Goal: Task Accomplishment & Management: Complete application form

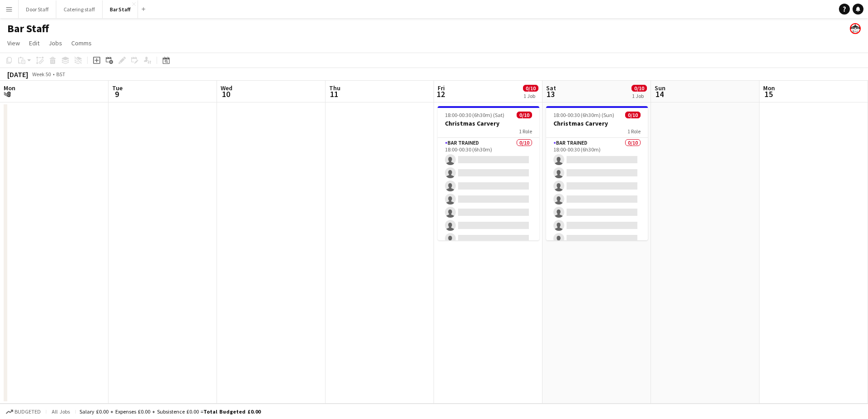
scroll to position [0, 201]
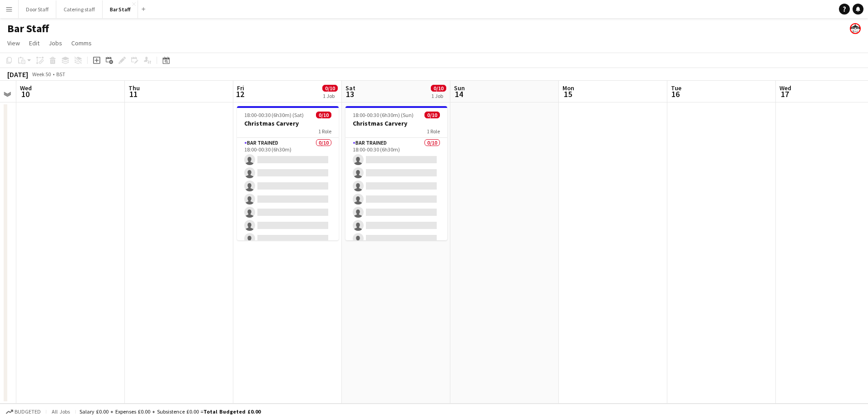
click at [268, 89] on app-board-header-date "Fri 12 0/10 1 Job" at bounding box center [287, 92] width 108 height 22
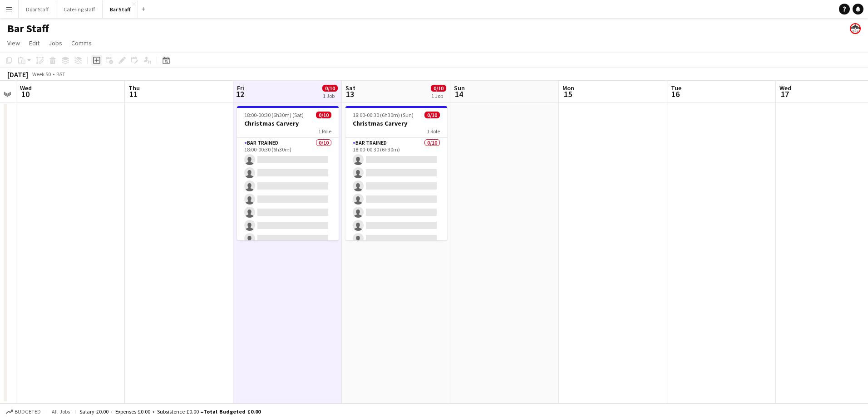
click at [99, 62] on icon "Add job" at bounding box center [96, 60] width 7 height 7
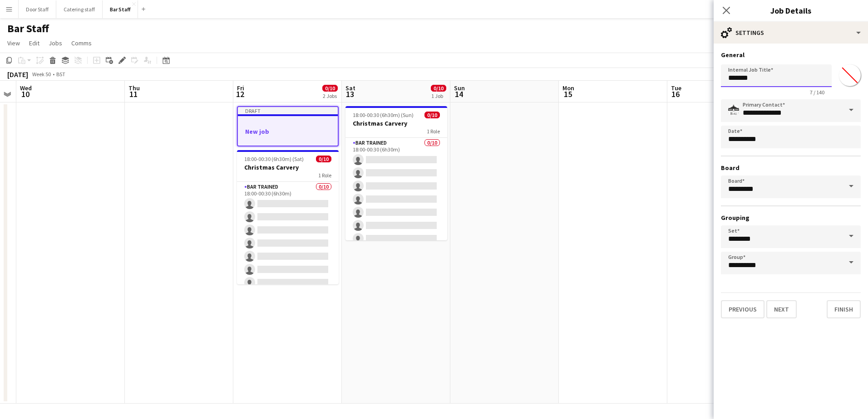
click at [768, 79] on input "*******" at bounding box center [776, 75] width 111 height 23
click at [767, 79] on input "*******" at bounding box center [776, 75] width 111 height 23
type input "**********"
click at [779, 309] on button "Next" at bounding box center [781, 309] width 30 height 18
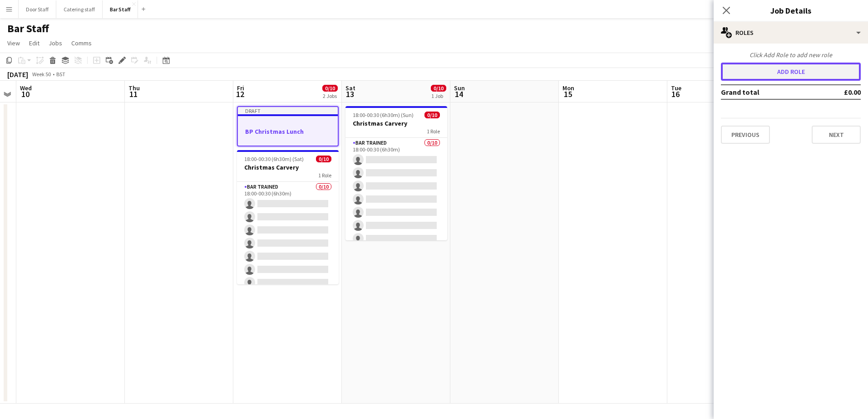
click at [783, 74] on button "Add role" at bounding box center [791, 72] width 140 height 18
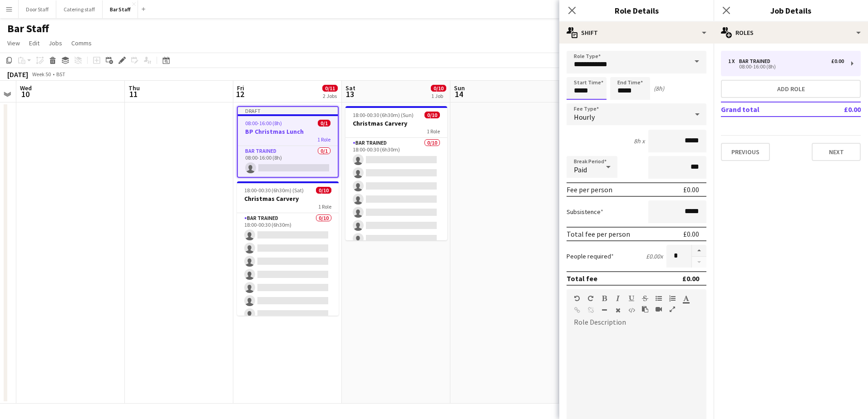
click at [574, 95] on input "*****" at bounding box center [586, 88] width 40 height 23
click at [577, 73] on div at bounding box center [577, 72] width 18 height 9
click at [574, 69] on div at bounding box center [577, 72] width 18 height 9
click at [595, 73] on div at bounding box center [595, 72] width 18 height 9
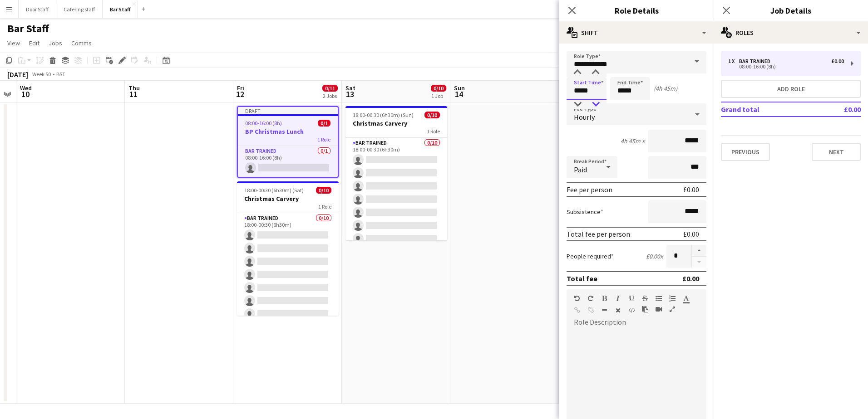
type input "*****"
click at [595, 103] on div at bounding box center [595, 104] width 18 height 9
click at [625, 89] on input "*****" at bounding box center [630, 88] width 40 height 23
click at [620, 74] on div at bounding box center [621, 72] width 18 height 9
click at [642, 70] on div at bounding box center [639, 72] width 18 height 9
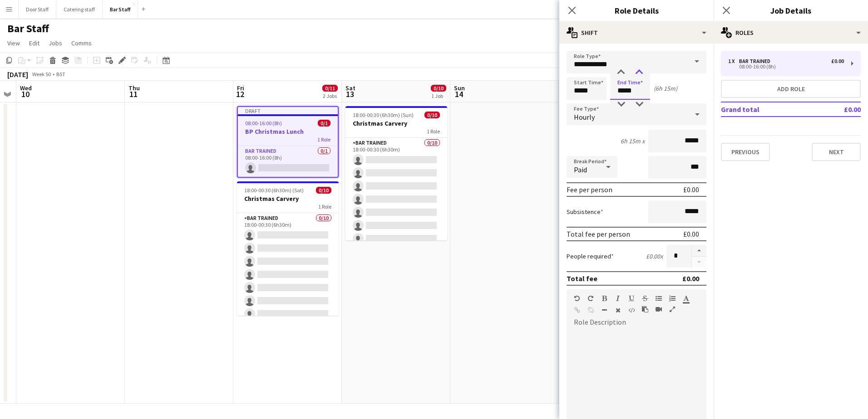
type input "*****"
click at [642, 70] on div at bounding box center [639, 72] width 18 height 9
click at [691, 249] on button "button" at bounding box center [698, 251] width 15 height 12
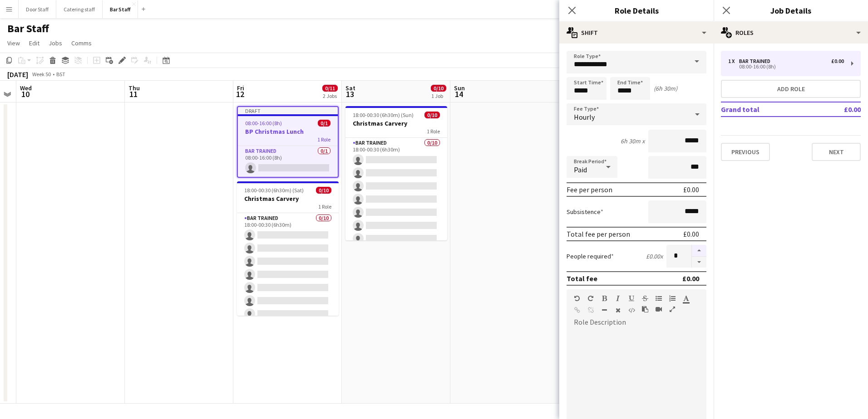
click at [691, 249] on button "button" at bounding box center [698, 251] width 15 height 12
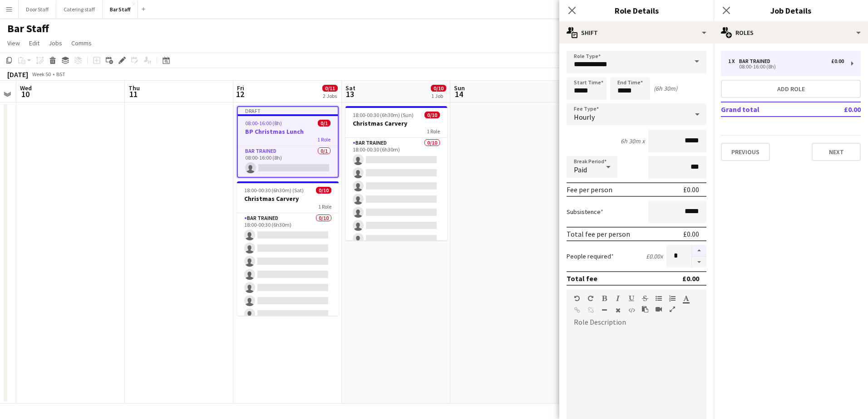
click at [691, 249] on button "button" at bounding box center [698, 251] width 15 height 12
click at [691, 261] on button "button" at bounding box center [698, 262] width 15 height 11
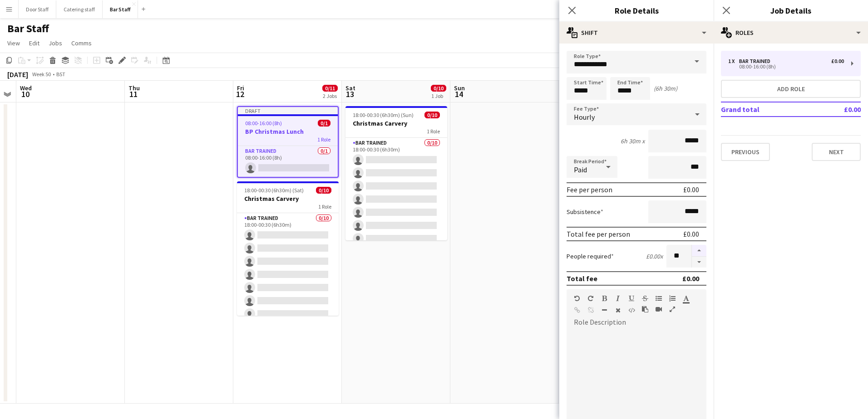
click at [692, 251] on button "button" at bounding box center [698, 251] width 15 height 12
type input "**"
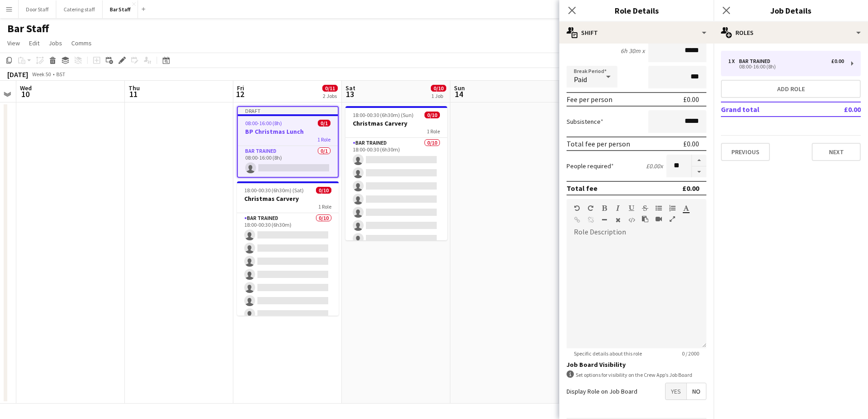
scroll to position [123, 0]
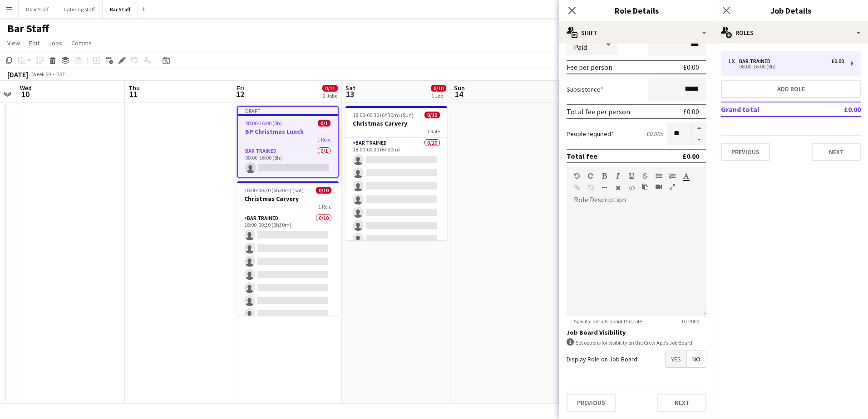
click at [670, 359] on span "Yes" at bounding box center [675, 359] width 21 height 16
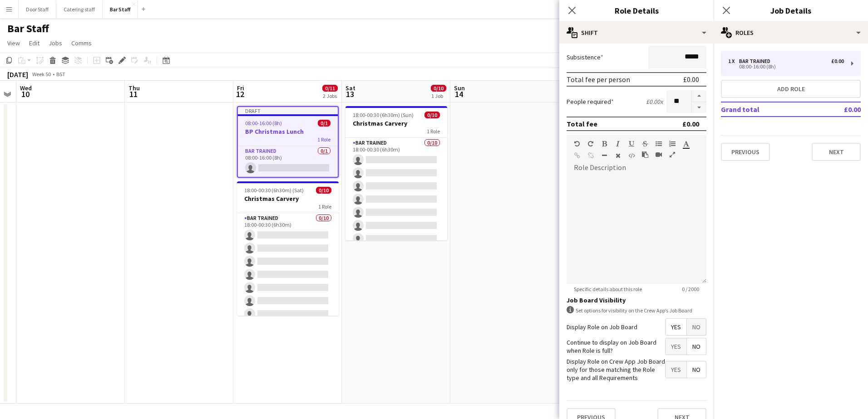
scroll to position [169, 0]
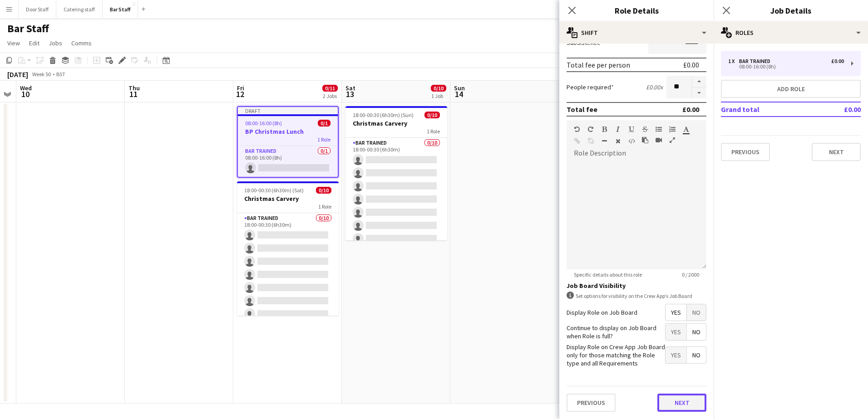
click at [674, 403] on button "Next" at bounding box center [681, 403] width 49 height 18
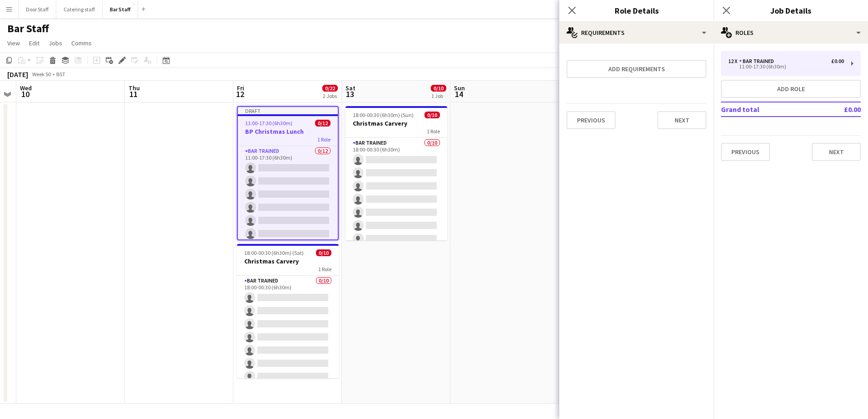
scroll to position [0, 0]
click at [682, 113] on button "Next" at bounding box center [681, 120] width 49 height 18
click at [686, 120] on button "Finish" at bounding box center [689, 122] width 34 height 18
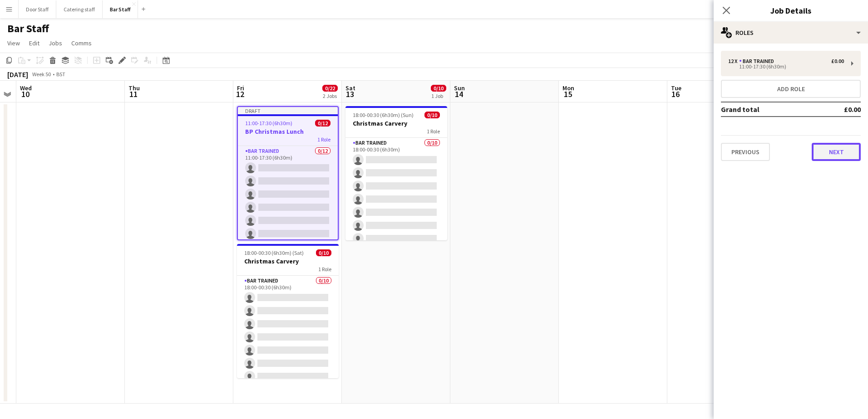
click at [841, 152] on button "Next" at bounding box center [835, 152] width 49 height 18
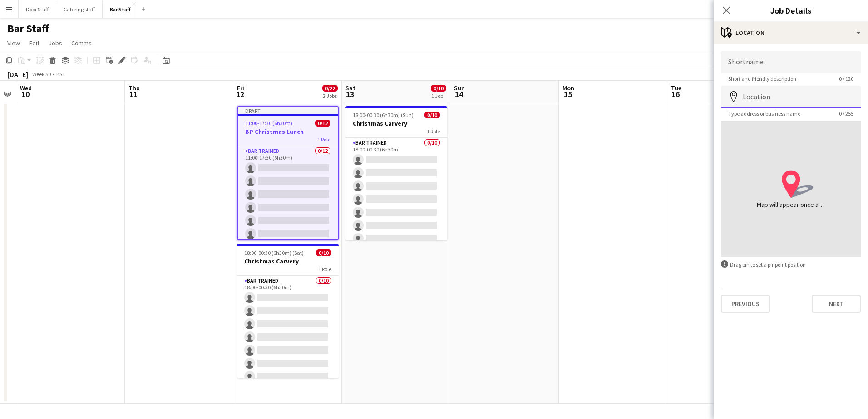
click at [794, 97] on input "Location" at bounding box center [791, 97] width 140 height 23
type input "**********"
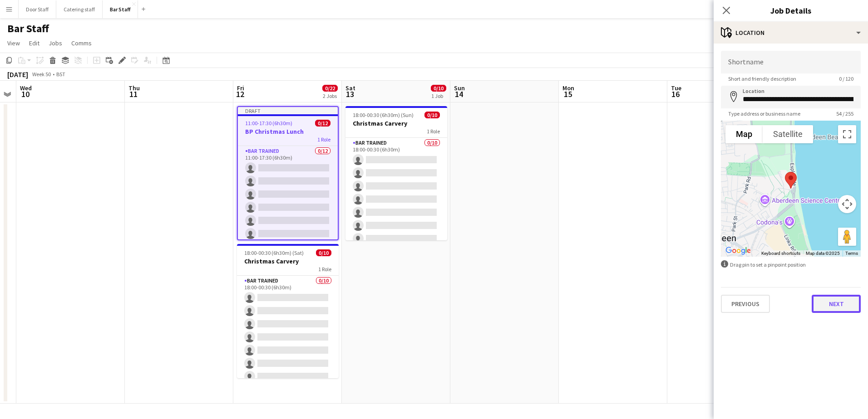
click at [832, 307] on button "Next" at bounding box center [835, 304] width 49 height 18
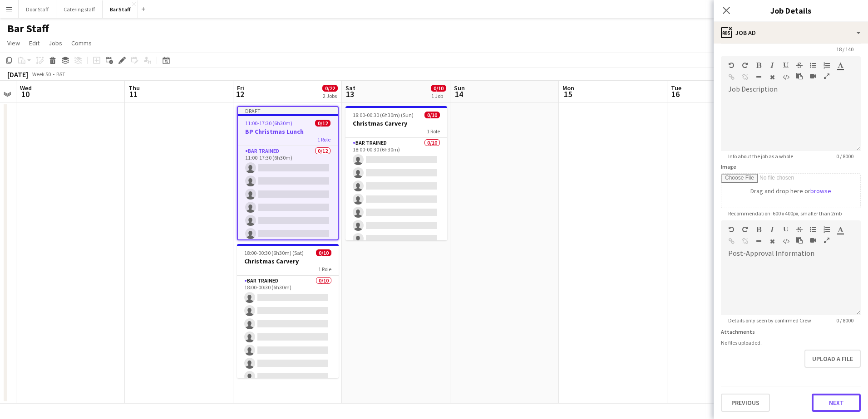
click at [829, 374] on form "**********" at bounding box center [790, 216] width 154 height 391
click at [830, 406] on button "Next" at bounding box center [835, 403] width 49 height 18
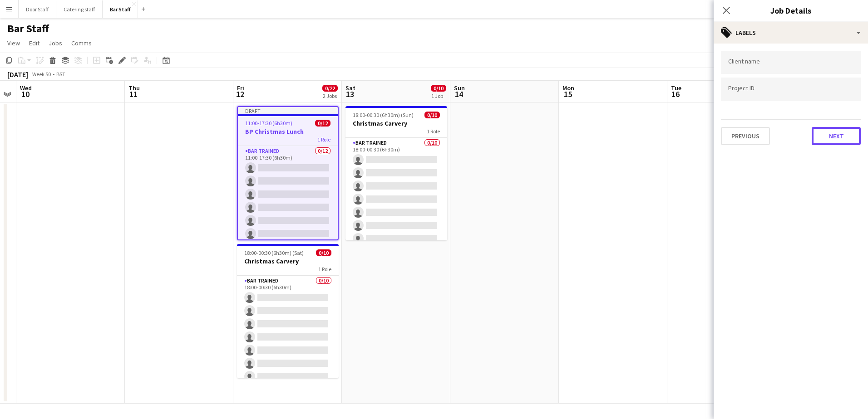
click at [818, 135] on button "Next" at bounding box center [835, 136] width 49 height 18
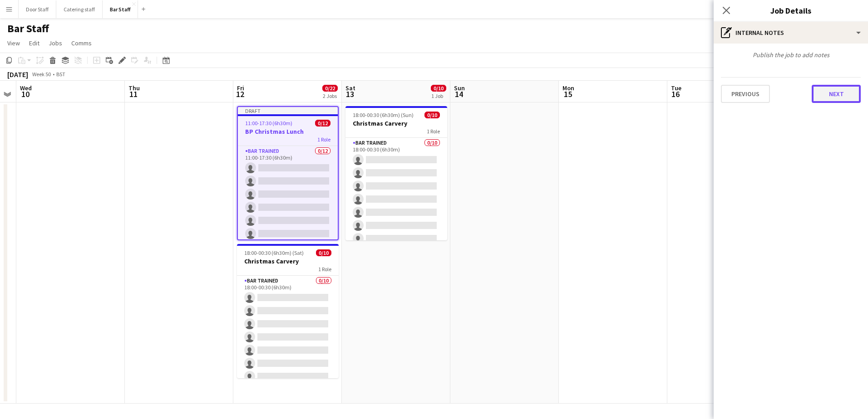
click at [833, 94] on button "Next" at bounding box center [835, 94] width 49 height 18
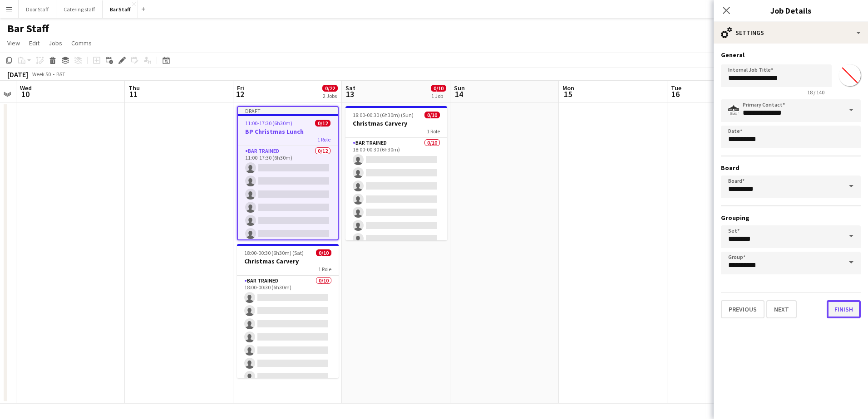
click at [848, 316] on button "Finish" at bounding box center [843, 309] width 34 height 18
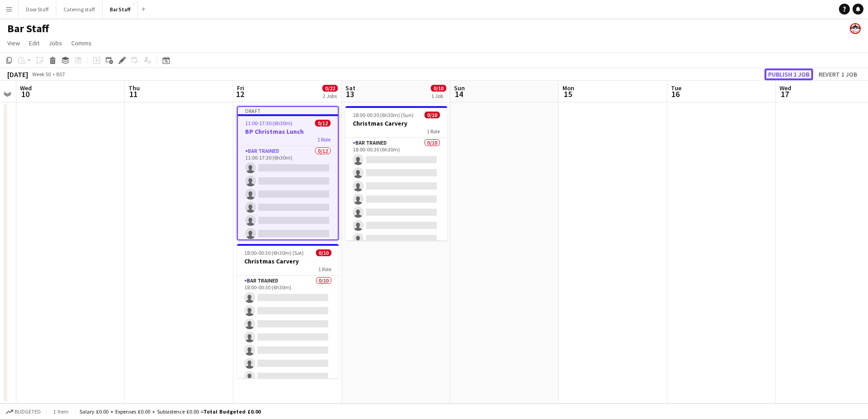
click at [790, 71] on button "Publish 1 job" at bounding box center [788, 75] width 49 height 12
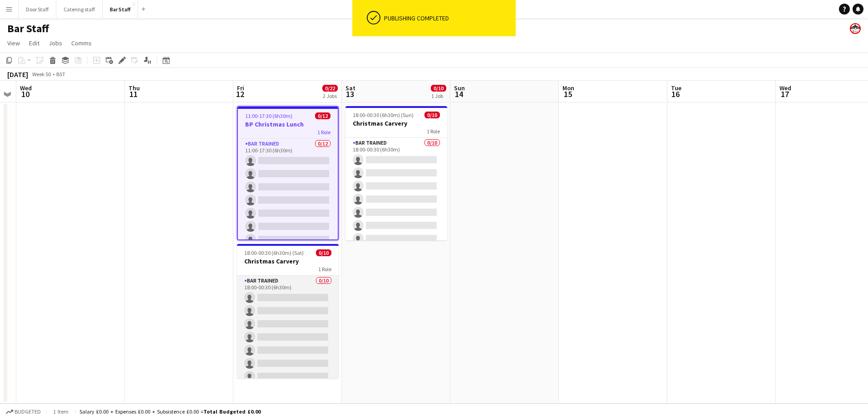
click at [297, 284] on app-card-role "Bar trained 0/10 18:00-00:30 (6h30m) single-neutral-actions single-neutral-acti…" at bounding box center [288, 350] width 102 height 149
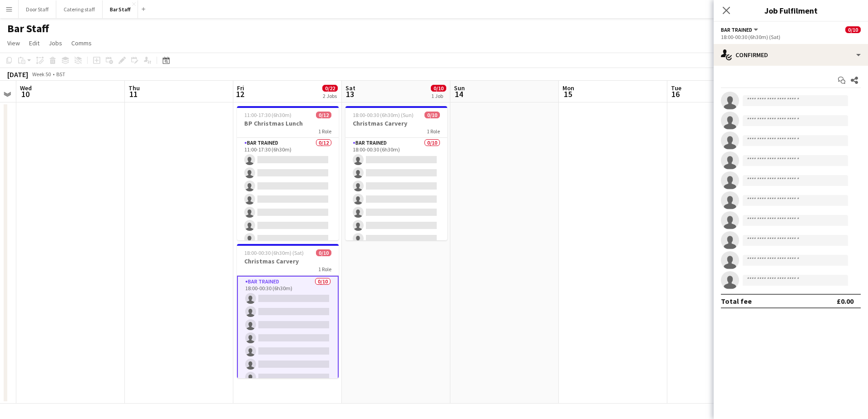
click at [738, 28] on span "Bar trained" at bounding box center [736, 29] width 31 height 7
click at [788, 26] on div "Bar trained All roles Bar trained 0/10" at bounding box center [791, 29] width 140 height 8
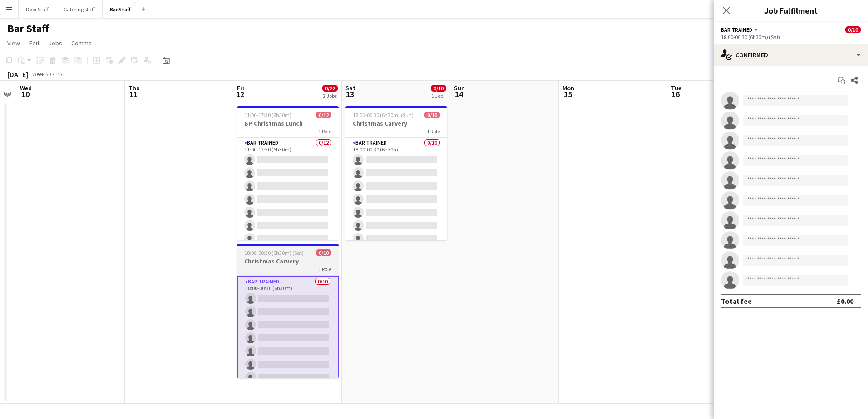
click at [281, 258] on h3 "Christmas Carvery" at bounding box center [288, 261] width 102 height 8
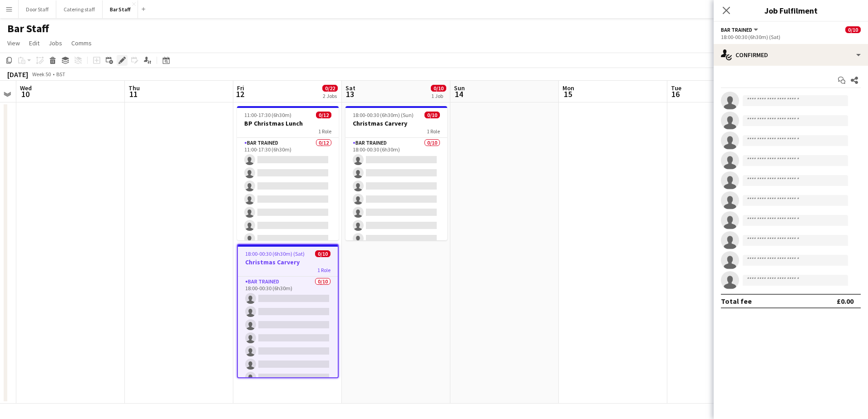
click at [122, 61] on icon at bounding box center [121, 60] width 5 height 5
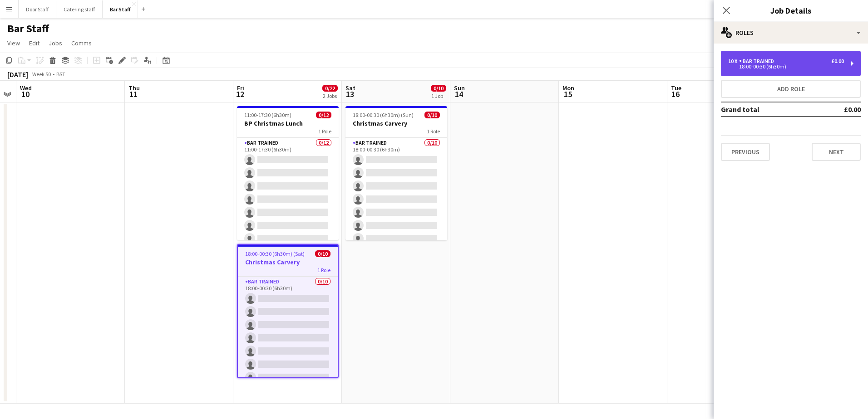
click at [759, 67] on div "18:00-00:30 (6h30m)" at bounding box center [786, 66] width 116 height 5
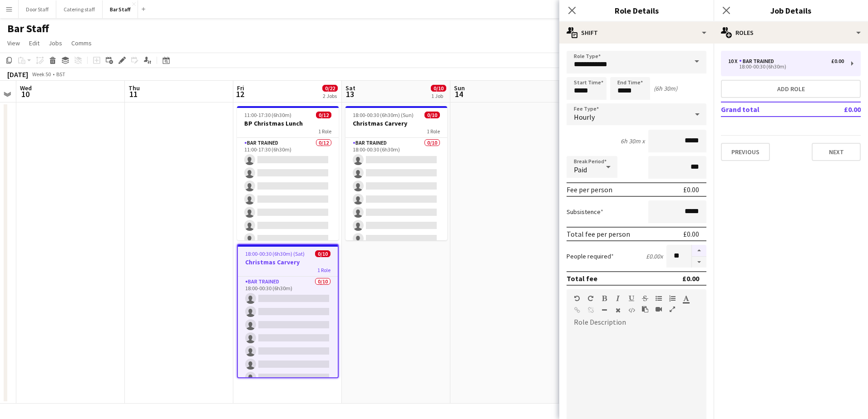
click at [691, 251] on button "button" at bounding box center [698, 251] width 15 height 12
type input "**"
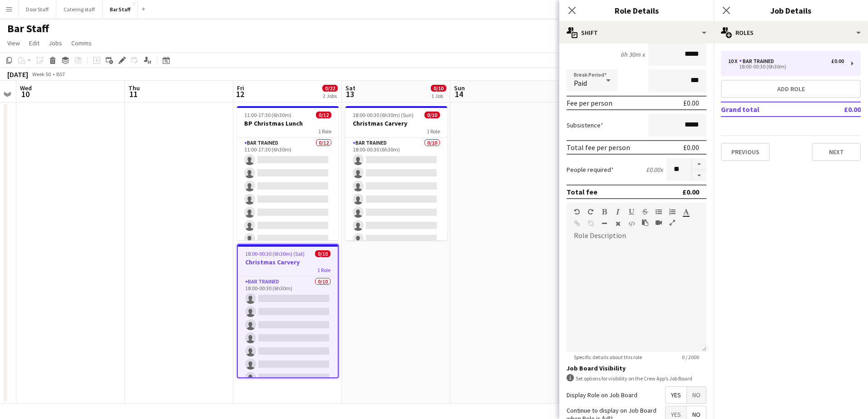
scroll to position [169, 0]
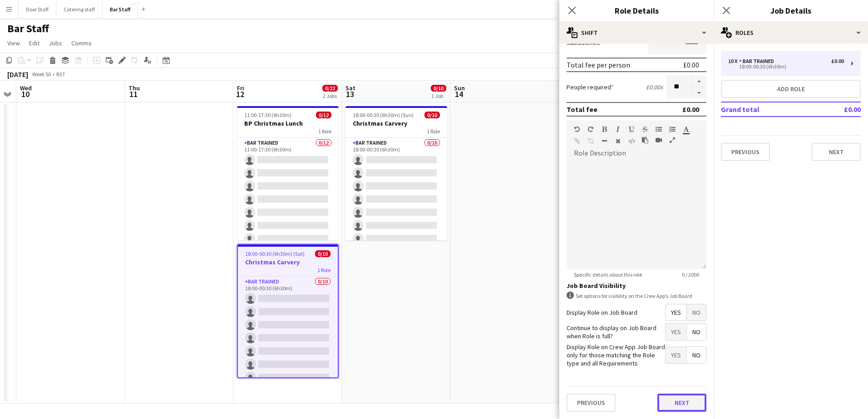
click at [685, 407] on button "Next" at bounding box center [681, 403] width 49 height 18
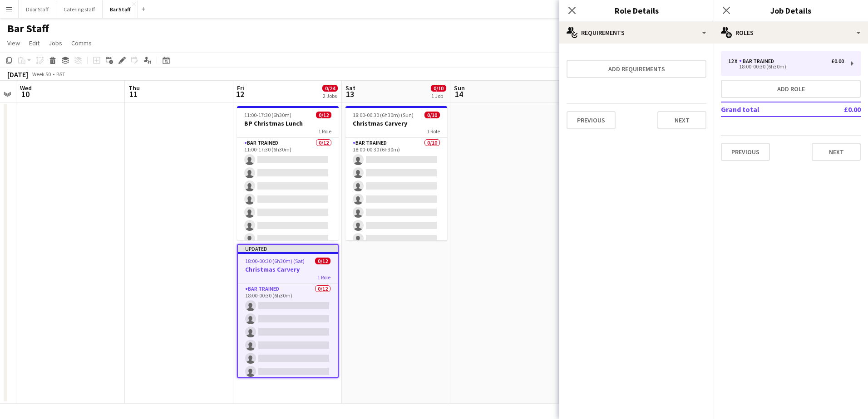
scroll to position [0, 0]
click at [695, 118] on button "Next" at bounding box center [681, 120] width 49 height 18
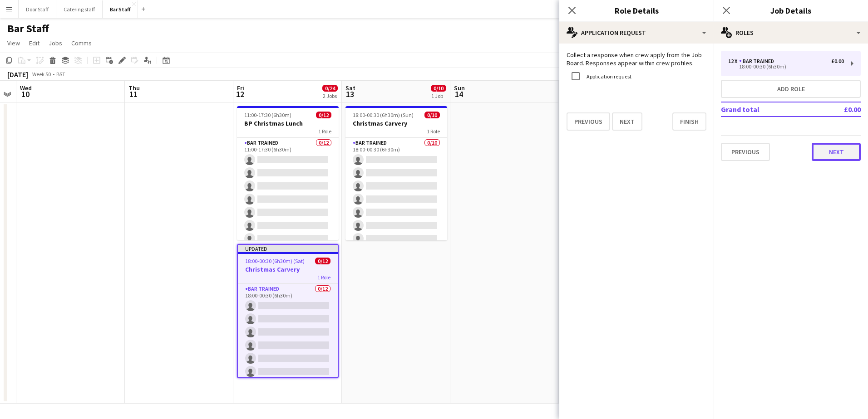
click at [830, 153] on button "Next" at bounding box center [835, 152] width 49 height 18
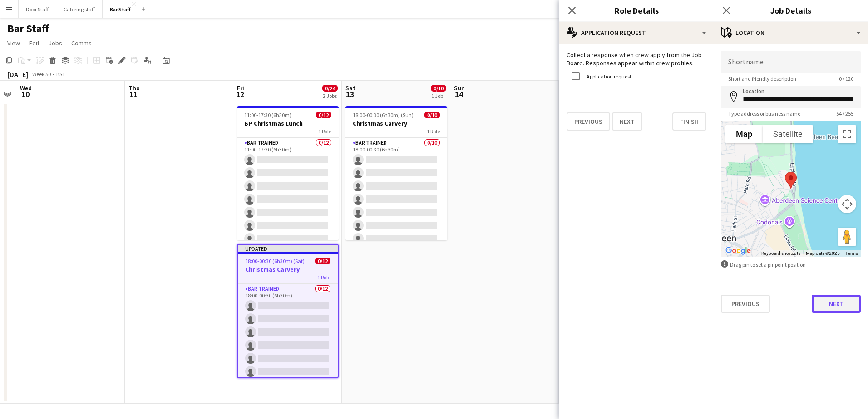
click at [841, 311] on button "Next" at bounding box center [835, 304] width 49 height 18
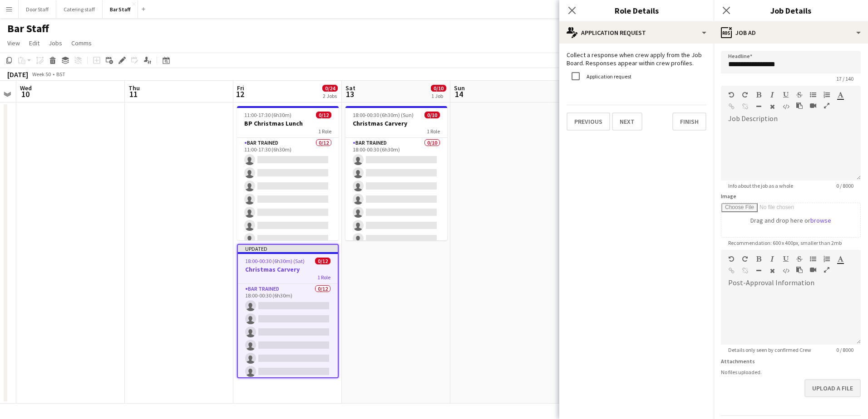
scroll to position [58, 0]
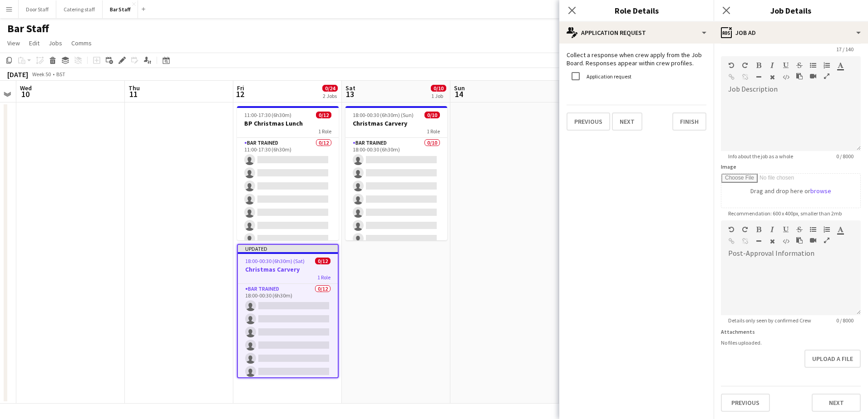
click at [859, 366] on form "**********" at bounding box center [790, 216] width 154 height 391
click at [839, 375] on form "**********" at bounding box center [790, 216] width 154 height 391
click at [817, 407] on button "Next" at bounding box center [835, 403] width 49 height 18
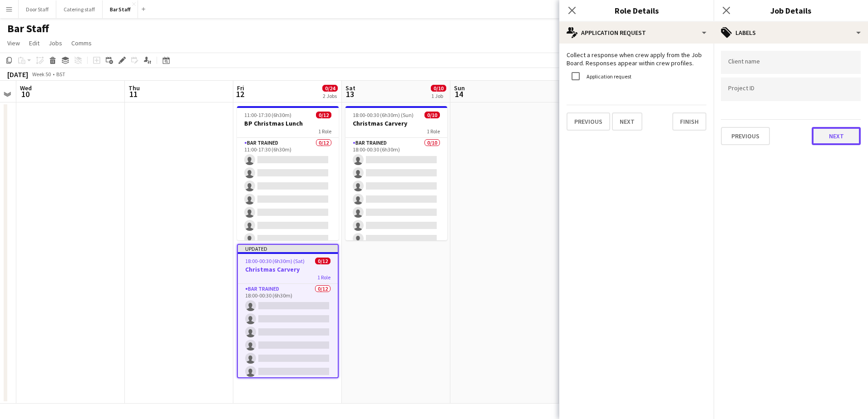
click at [833, 142] on button "Next" at bounding box center [835, 136] width 49 height 18
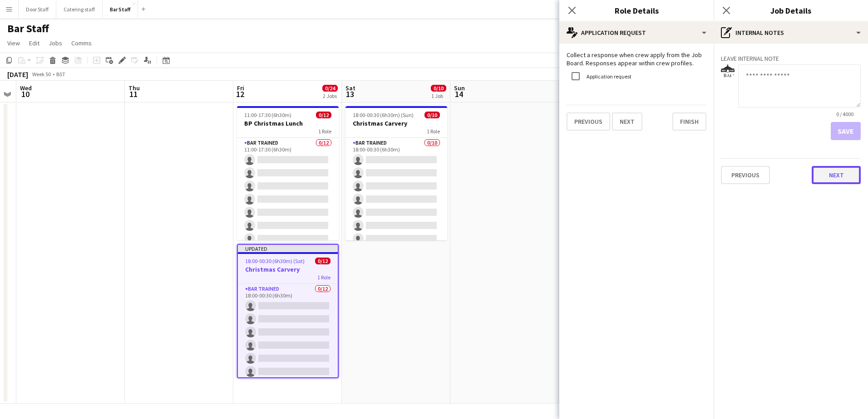
click at [835, 167] on button "Next" at bounding box center [835, 175] width 49 height 18
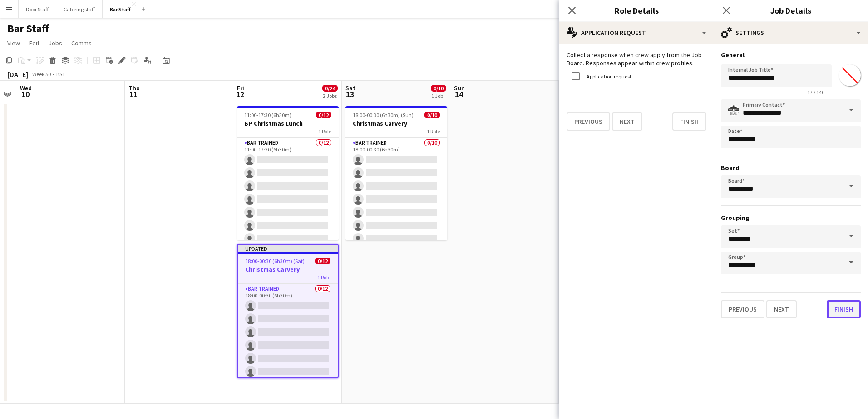
click at [839, 308] on button "Finish" at bounding box center [843, 309] width 34 height 18
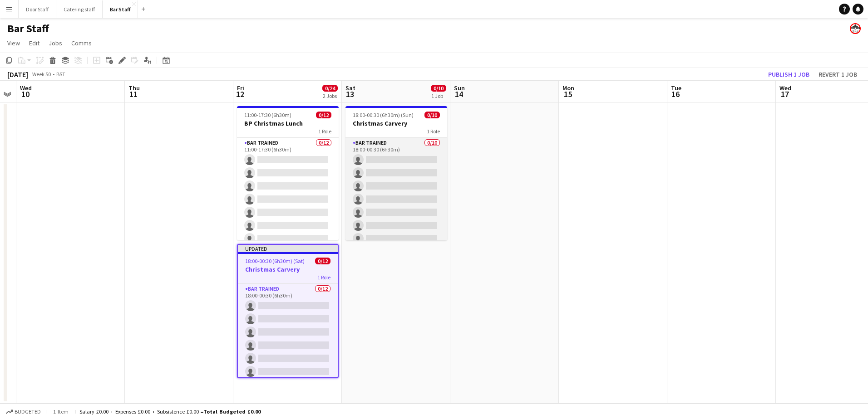
click at [413, 167] on app-card-role "Bar trained 0/10 18:00-00:30 (6h30m) single-neutral-actions single-neutral-acti…" at bounding box center [396, 212] width 102 height 149
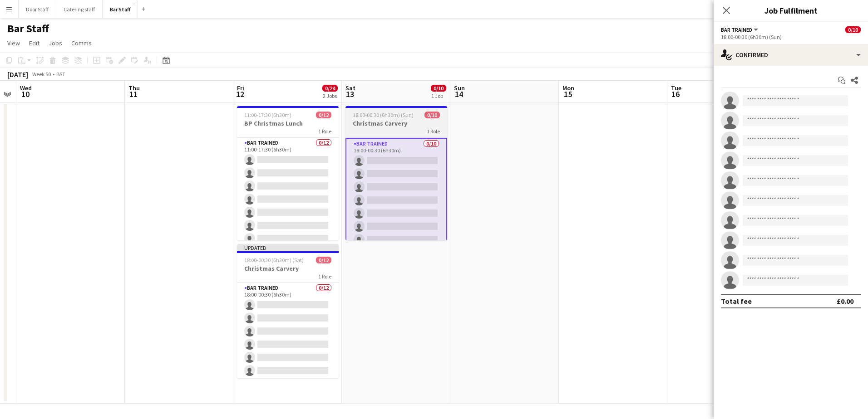
click at [399, 121] on h3 "Christmas Carvery" at bounding box center [396, 123] width 102 height 8
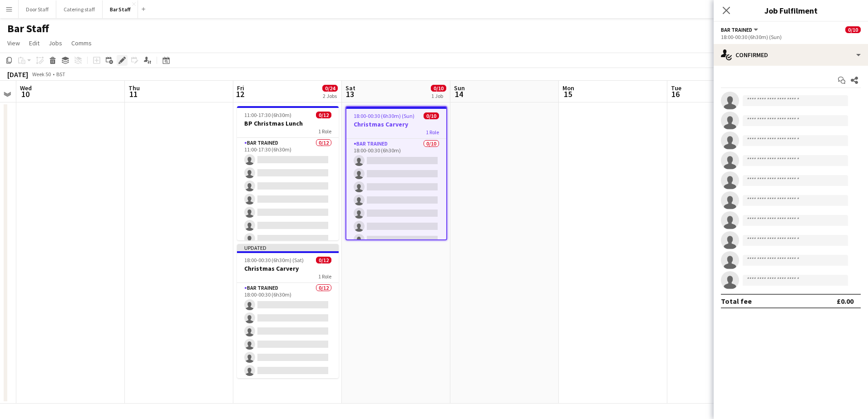
click at [121, 61] on icon at bounding box center [121, 60] width 5 height 5
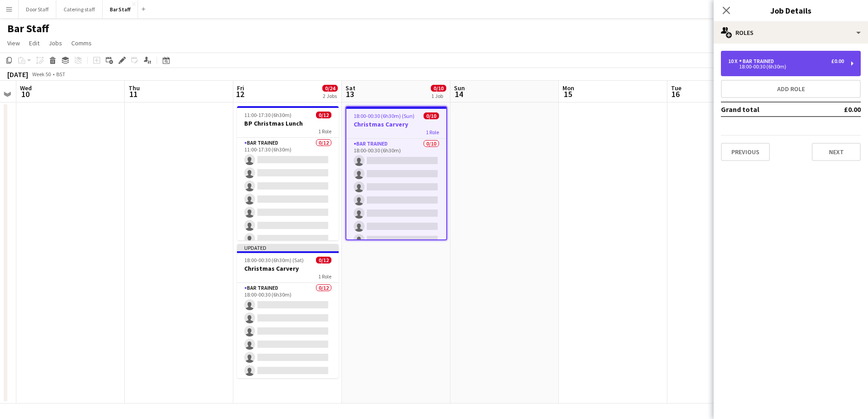
drag, startPoint x: 798, startPoint y: 58, endPoint x: 794, endPoint y: 65, distance: 8.3
click at [797, 58] on div "10 x Bar trained £0.00 18:00-00:30 (6h30m)" at bounding box center [791, 63] width 140 height 25
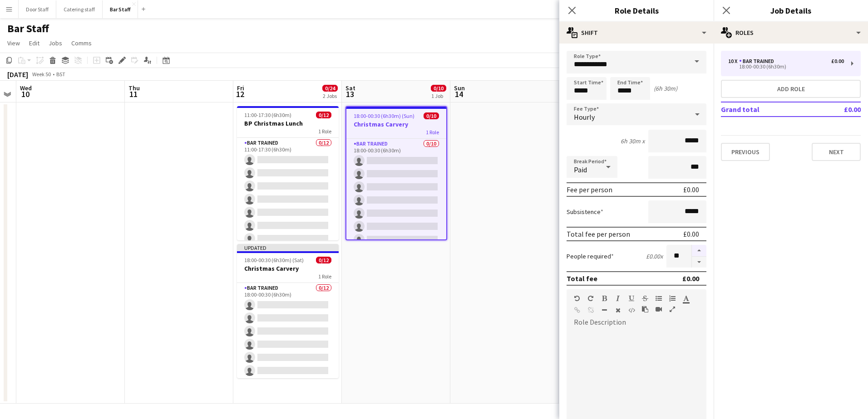
click at [693, 246] on button "button" at bounding box center [698, 251] width 15 height 12
type input "**"
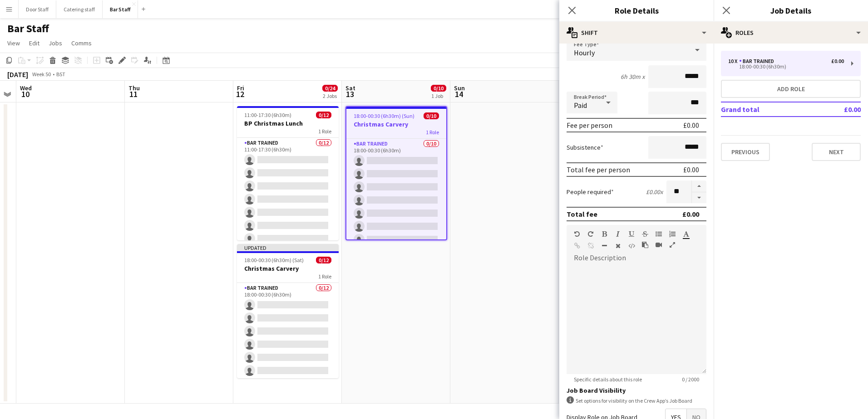
scroll to position [169, 0]
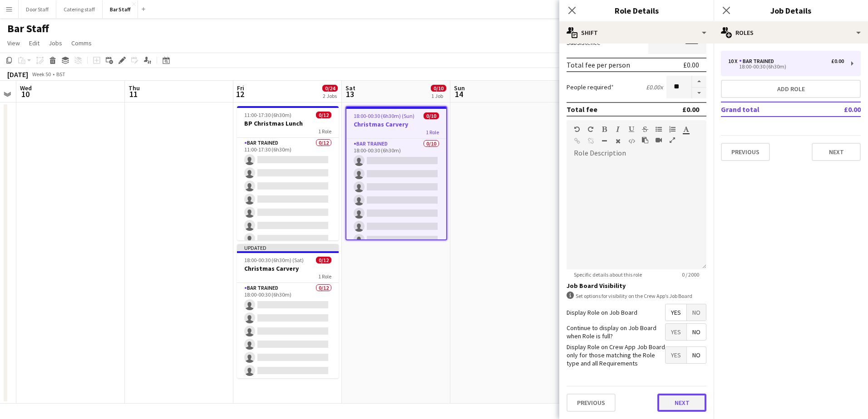
click at [668, 401] on button "Next" at bounding box center [681, 403] width 49 height 18
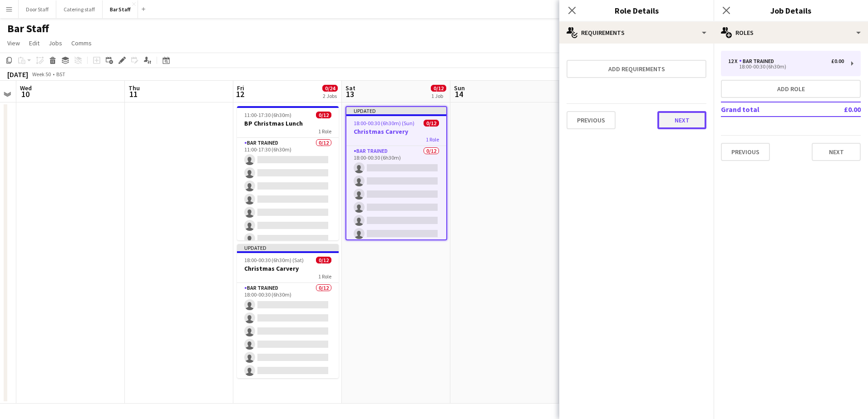
click at [681, 120] on button "Next" at bounding box center [681, 120] width 49 height 18
click at [681, 120] on button "Finish" at bounding box center [689, 122] width 34 height 18
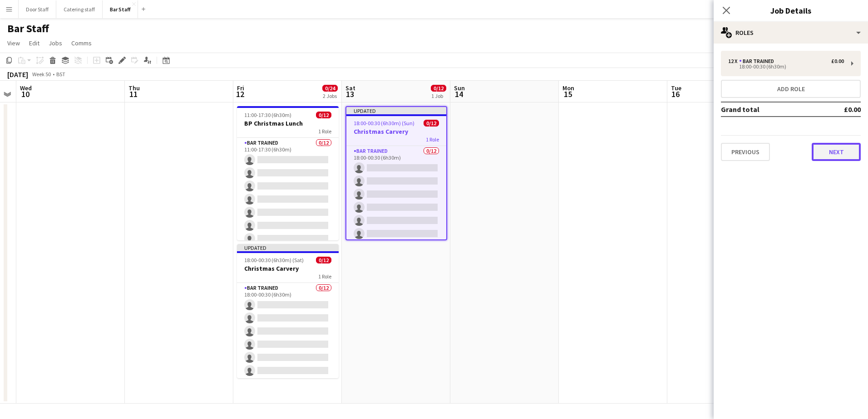
click at [845, 153] on button "Next" at bounding box center [835, 152] width 49 height 18
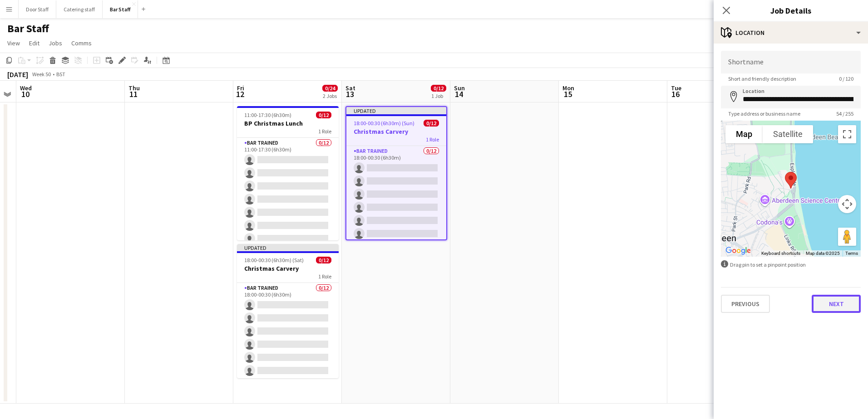
click at [845, 303] on button "Next" at bounding box center [835, 304] width 49 height 18
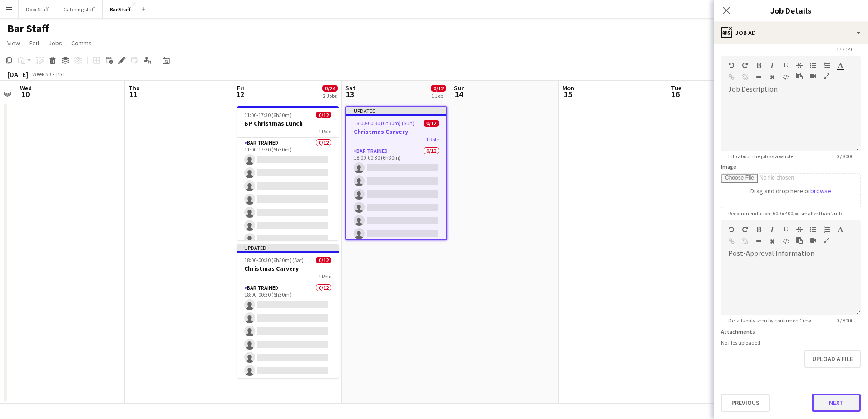
scroll to position [29, 0]
click at [841, 378] on form "**********" at bounding box center [790, 216] width 154 height 391
click at [836, 401] on button "Next" at bounding box center [835, 403] width 49 height 18
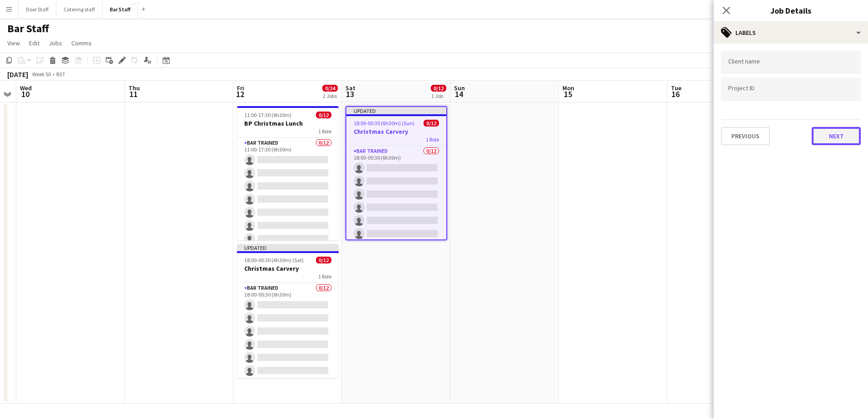
click at [841, 137] on button "Next" at bounding box center [835, 136] width 49 height 18
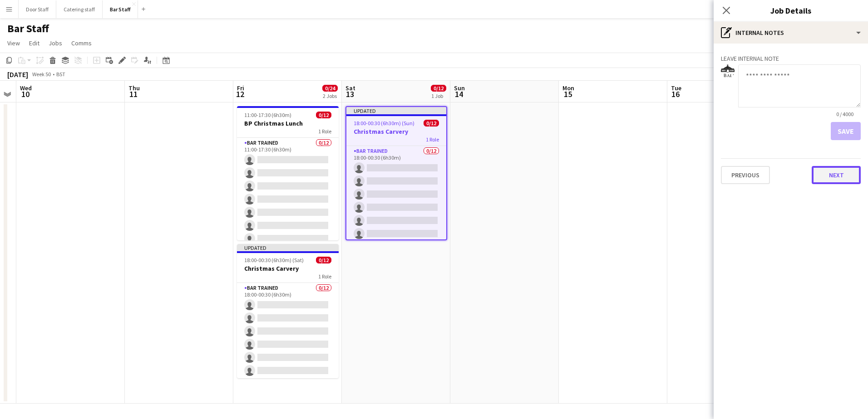
click at [850, 179] on button "Next" at bounding box center [835, 175] width 49 height 18
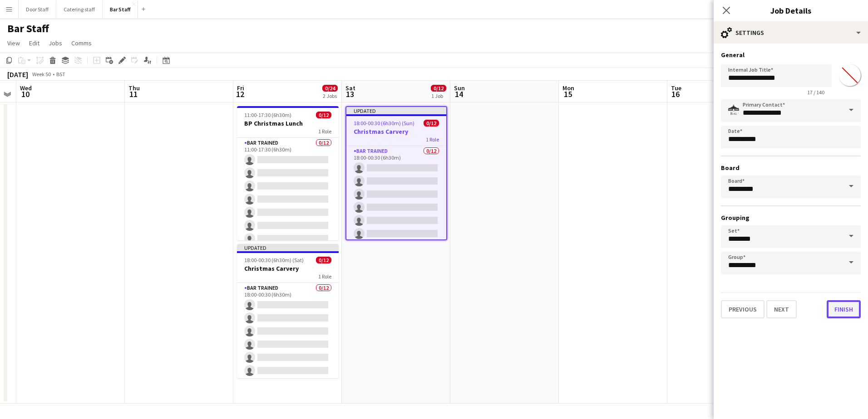
click at [843, 312] on button "Finish" at bounding box center [843, 309] width 34 height 18
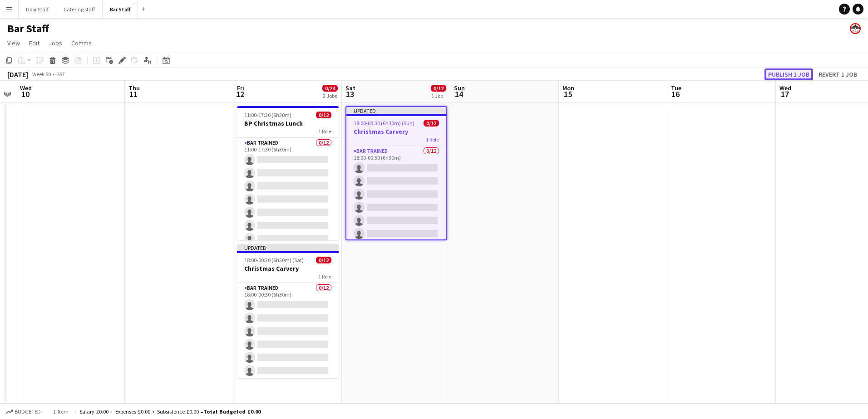
click at [790, 76] on button "Publish 1 job" at bounding box center [788, 75] width 49 height 12
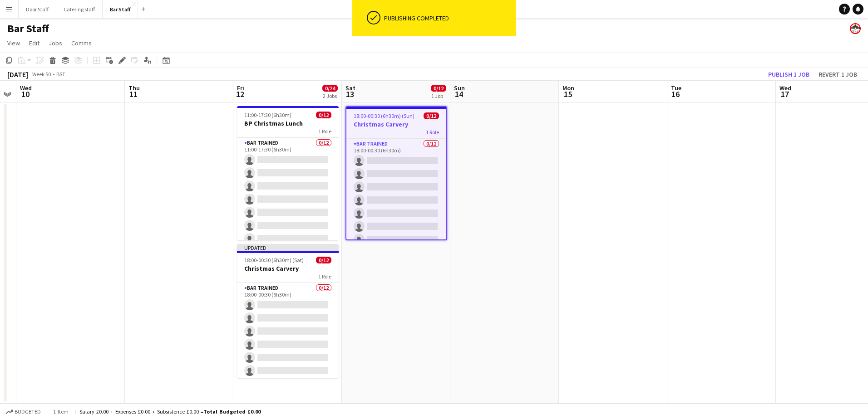
click at [131, 307] on app-date-cell at bounding box center [179, 253] width 108 height 301
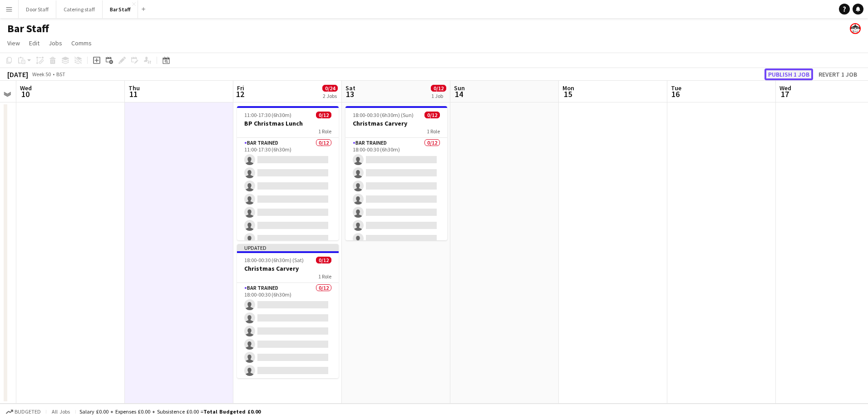
click at [777, 77] on button "Publish 1 job" at bounding box center [788, 75] width 49 height 12
